Goal: Transaction & Acquisition: Purchase product/service

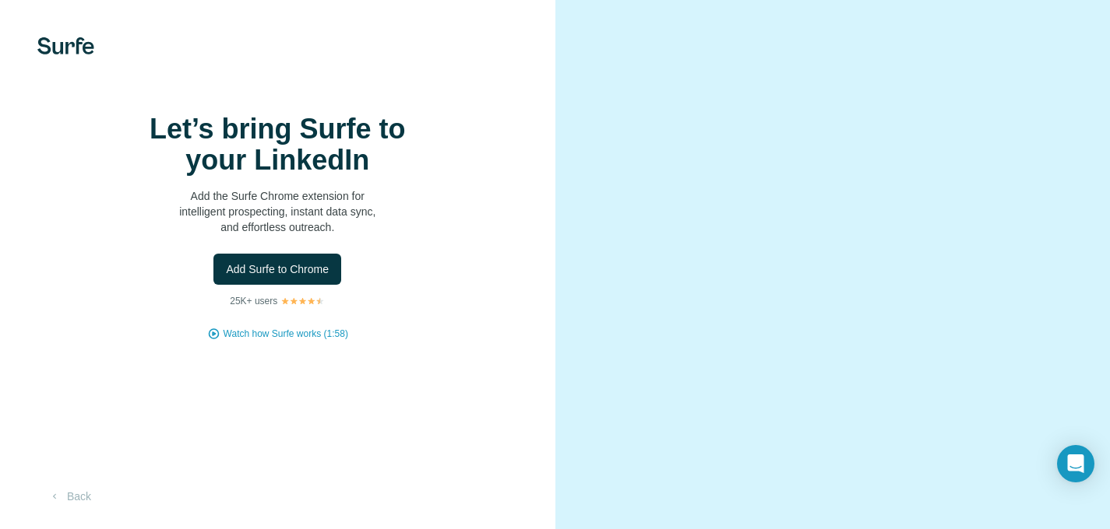
click at [496, 322] on div "Let’s bring Surfe to your LinkedIn Add the Surfe Chrome extension for intellige…" at bounding box center [277, 227] width 493 height 227
click at [297, 277] on span "Add Surfe to Chrome" at bounding box center [277, 270] width 103 height 16
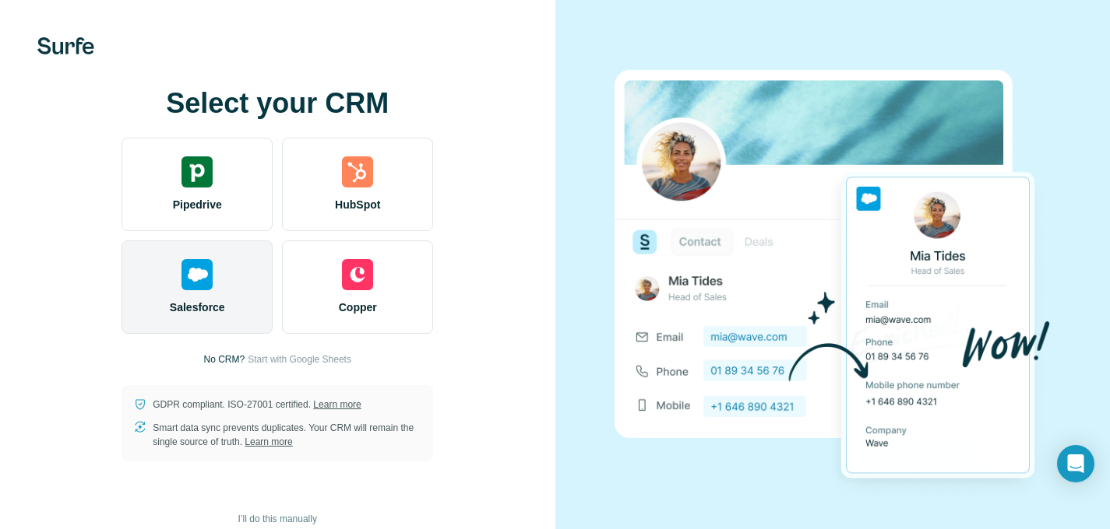
click at [199, 290] on img at bounding box center [196, 274] width 31 height 31
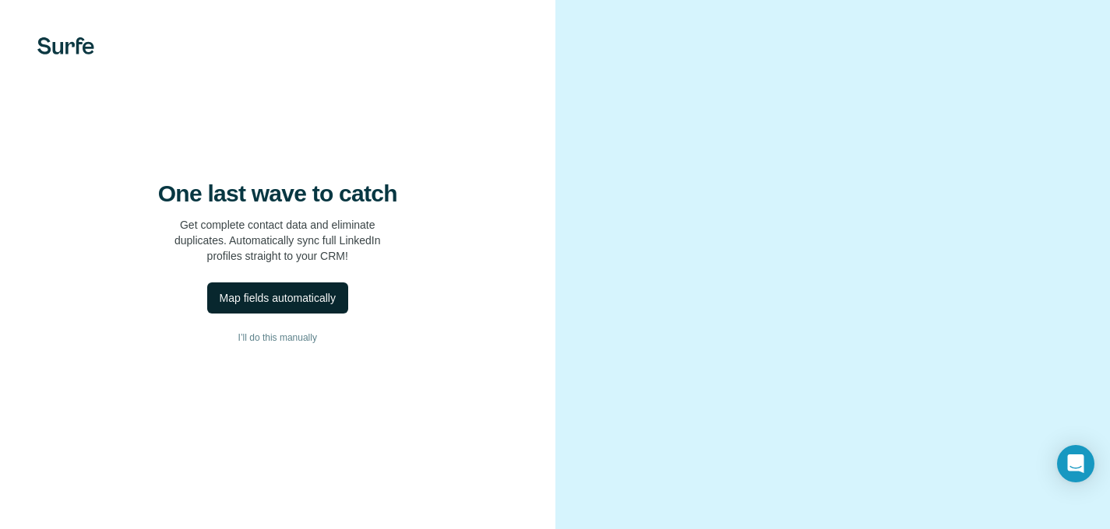
click at [336, 306] on div "Map fields automatically" at bounding box center [278, 298] width 116 height 16
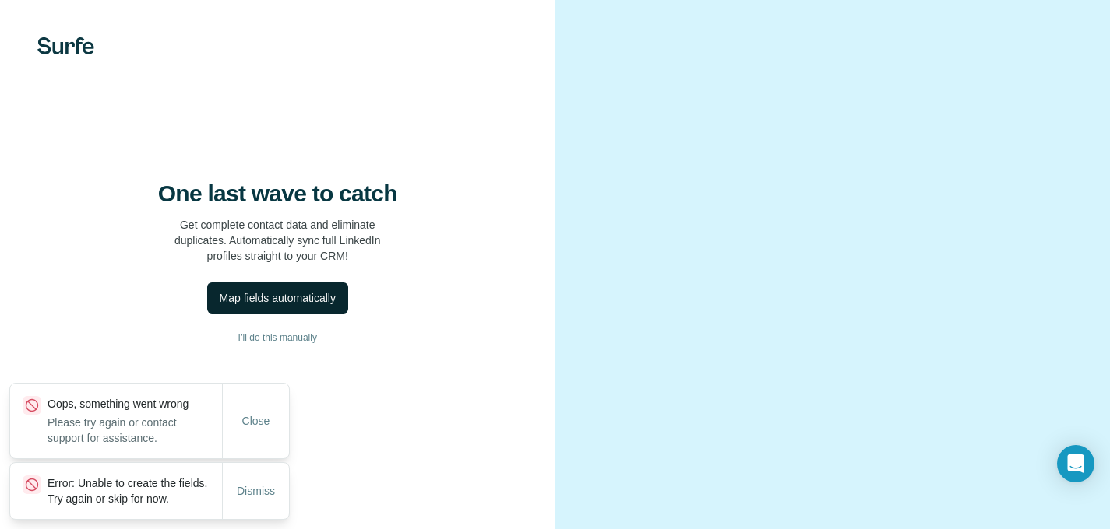
click at [248, 413] on span "Close" at bounding box center [256, 421] width 28 height 16
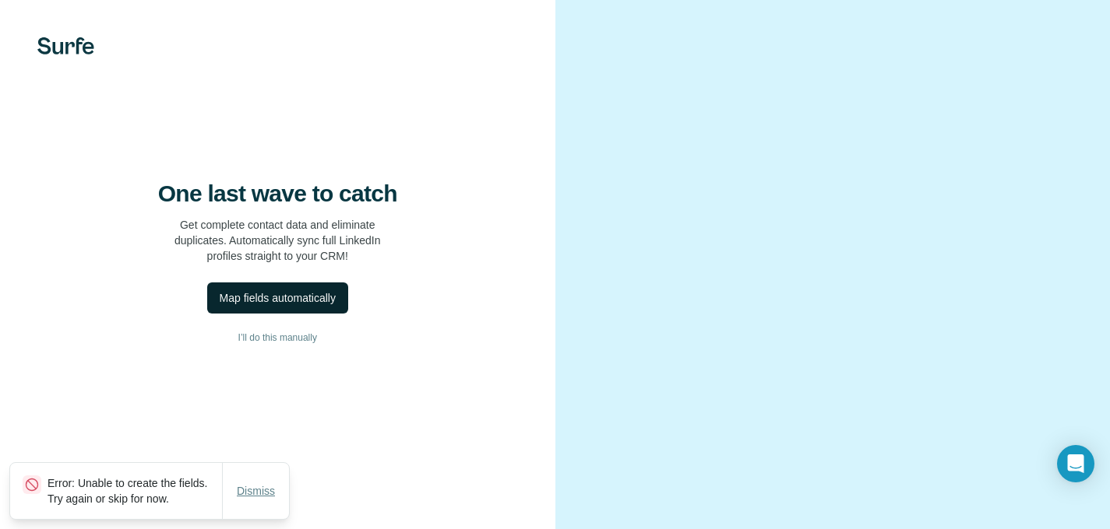
click at [257, 484] on span "Dismiss" at bounding box center [256, 492] width 38 height 16
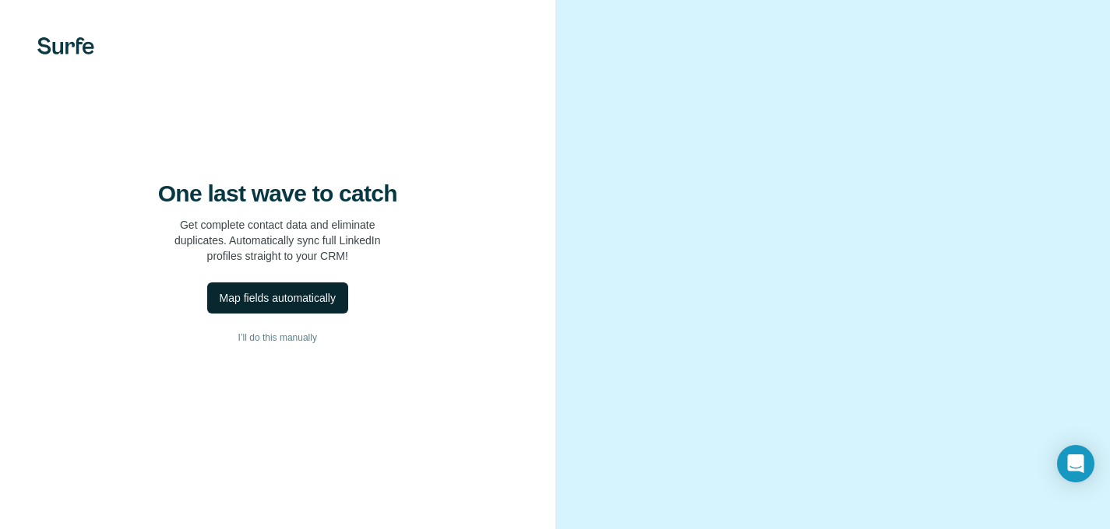
click at [284, 306] on div "Map fields automatically" at bounding box center [278, 298] width 116 height 16
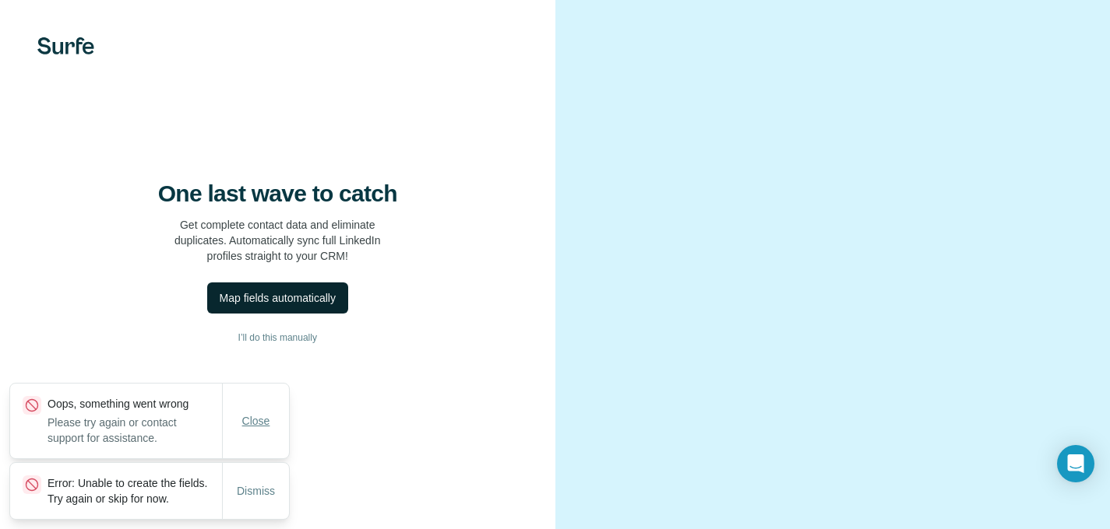
click at [231, 415] on button "Close" at bounding box center [256, 421] width 50 height 28
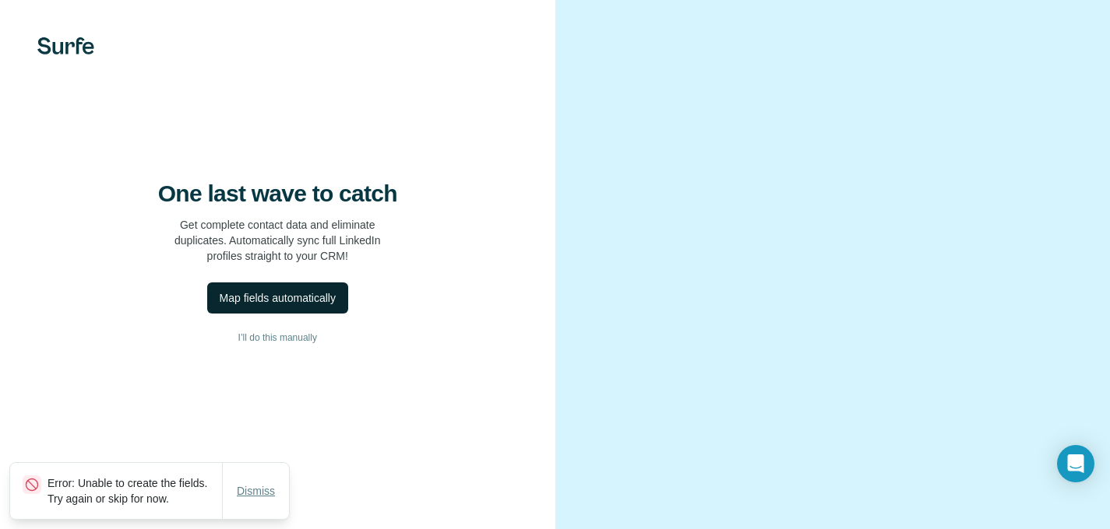
click at [268, 484] on span "Dismiss" at bounding box center [256, 492] width 38 height 16
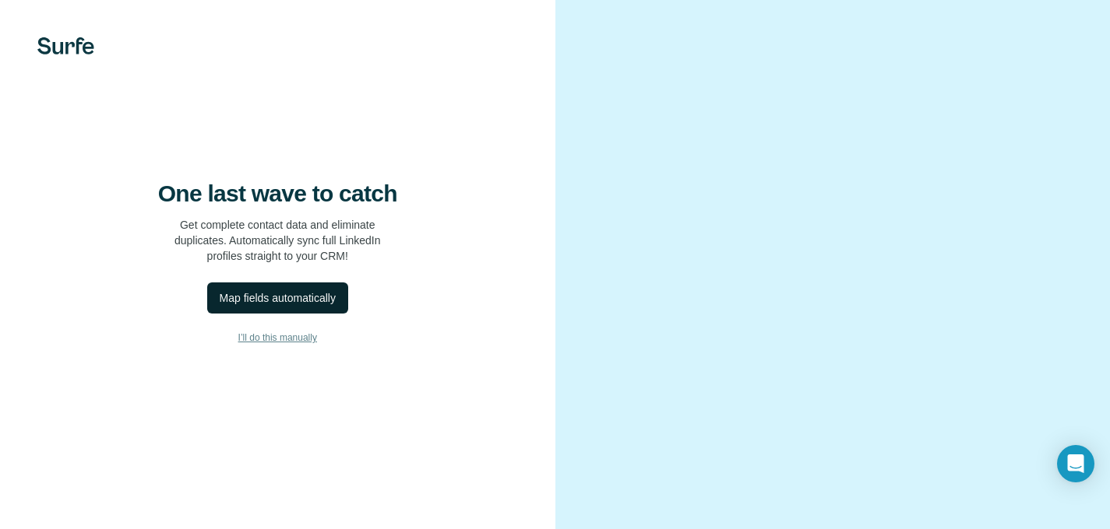
click at [301, 350] on button "I’ll do this manually" at bounding box center [277, 337] width 493 height 23
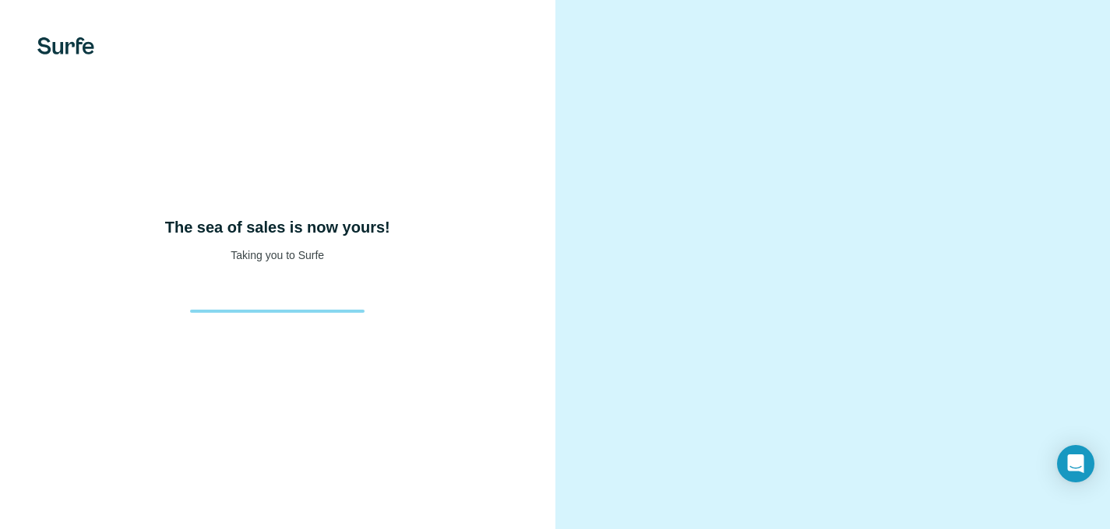
scroll to position [68, 0]
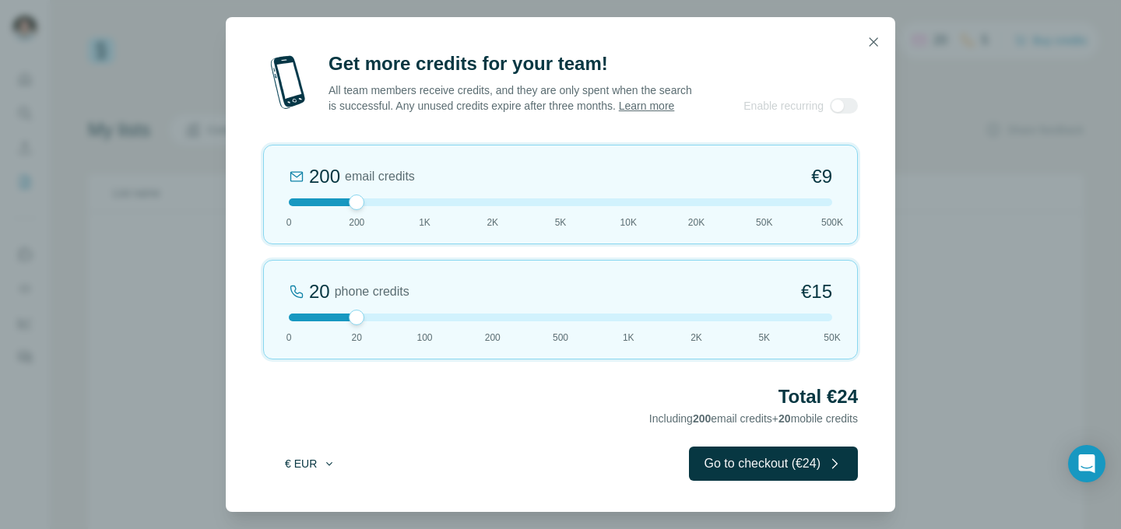
click at [305, 474] on button "€ EUR" at bounding box center [310, 464] width 72 height 28
click at [344, 505] on div "$ USD" at bounding box center [341, 507] width 131 height 16
click at [508, 417] on div "Total $24 Including 200 email credits + 20 mobile credits" at bounding box center [560, 407] width 595 height 44
click at [437, 218] on div "200 email credits $9 0 200 1K 2K 5K 10K 20K 50K 500K" at bounding box center [560, 195] width 595 height 100
click at [441, 206] on div at bounding box center [560, 203] width 543 height 8
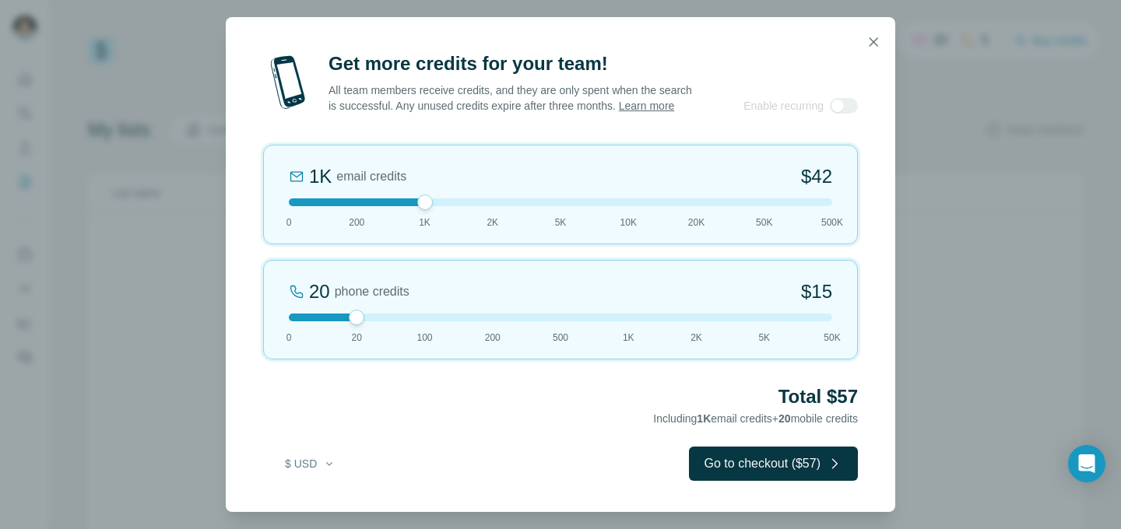
click at [373, 206] on div at bounding box center [560, 203] width 543 height 8
click at [343, 206] on div at bounding box center [560, 203] width 543 height 8
click at [874, 37] on icon "button" at bounding box center [874, 42] width 16 height 16
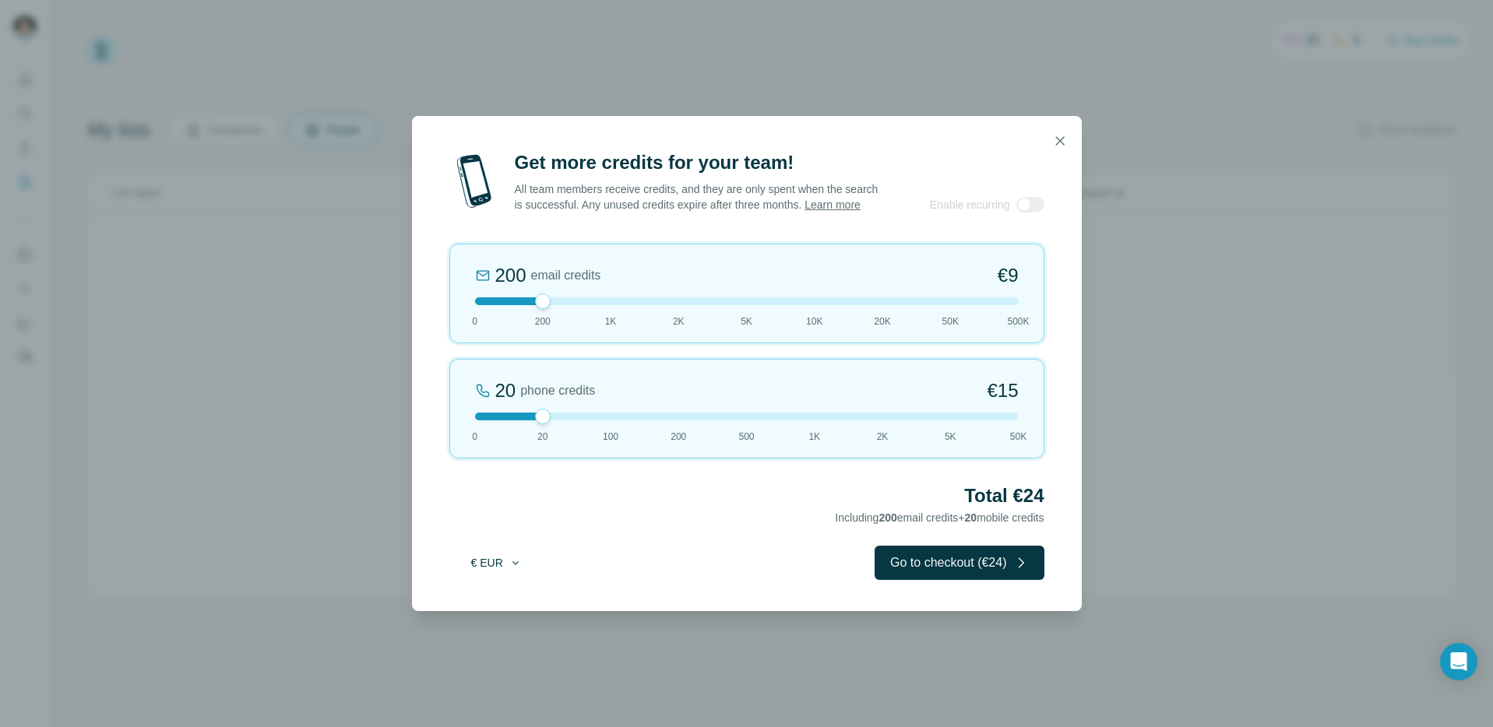
click at [484, 561] on button "€ EUR" at bounding box center [496, 563] width 72 height 28
click at [505, 609] on div "$ USD" at bounding box center [527, 606] width 131 height 16
click at [1049, 129] on button "button" at bounding box center [1059, 140] width 31 height 31
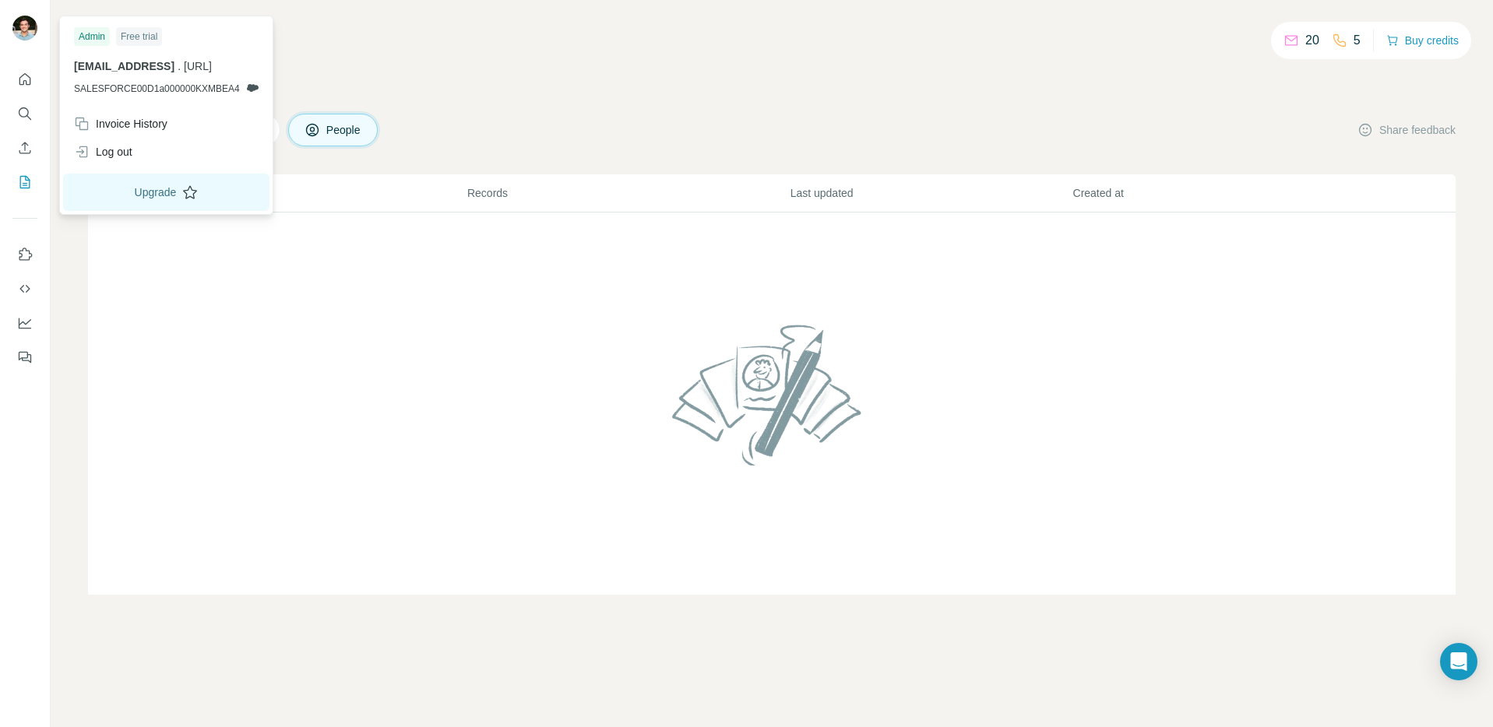
click at [138, 192] on button "Upgrade" at bounding box center [166, 192] width 206 height 37
